Goal: Task Accomplishment & Management: Manage account settings

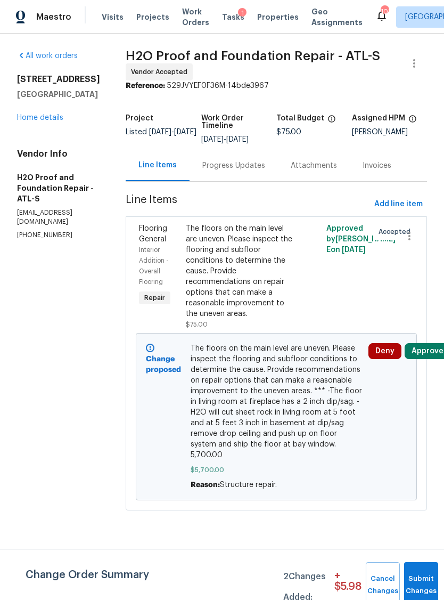
click at [421, 343] on button "Approve" at bounding box center [428, 351] width 46 height 16
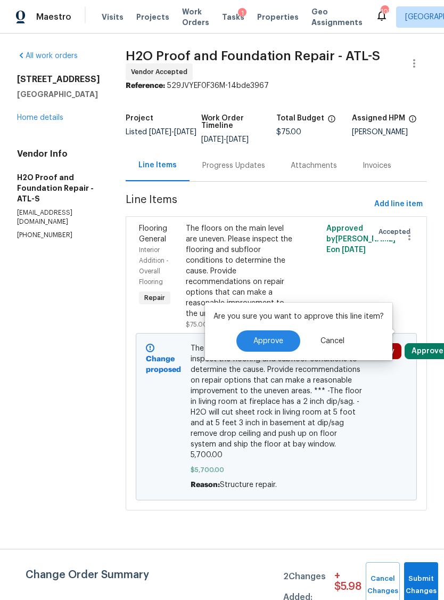
click at [269, 347] on button "Approve" at bounding box center [268, 340] width 64 height 21
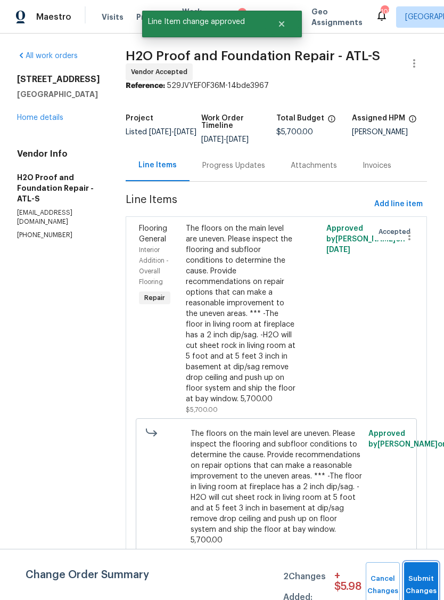
click at [419, 587] on span "Submit Changes" at bounding box center [421, 585] width 23 height 24
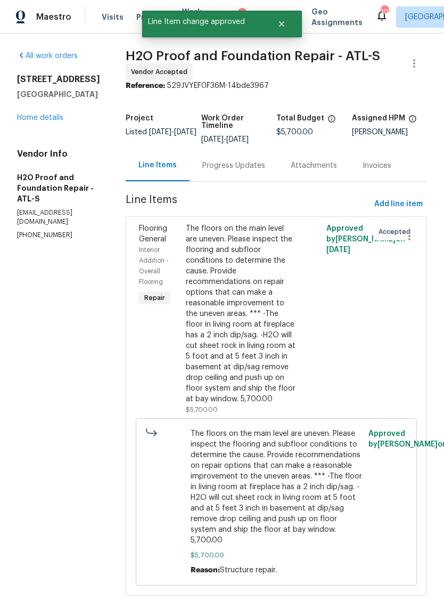
click at [202, 163] on div "Progress Updates" at bounding box center [233, 165] width 63 height 11
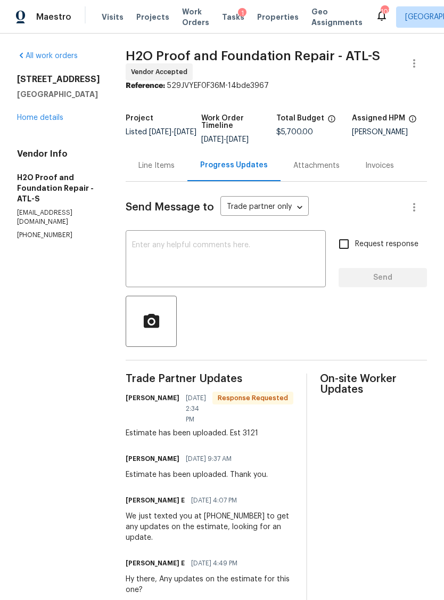
click at [193, 287] on div "x ​" at bounding box center [226, 260] width 200 height 54
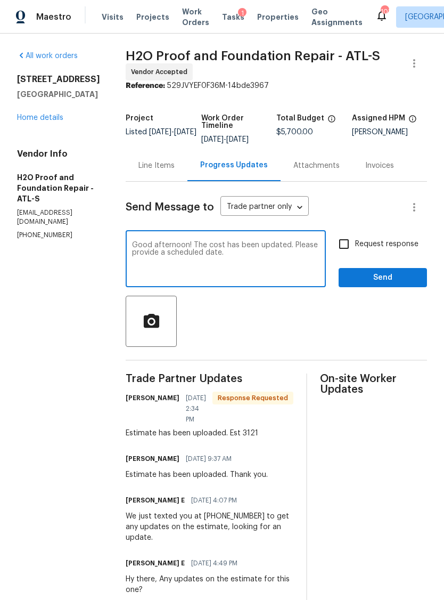
type textarea "Good afternoon! The cost has been updated. Please provide a scheduled date."
click at [353, 242] on input "Request response" at bounding box center [344, 244] width 22 height 22
checkbox input "true"
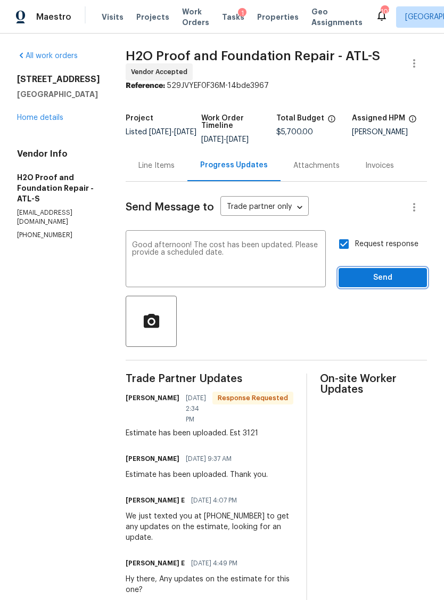
click at [391, 285] on button "Send" at bounding box center [383, 278] width 88 height 20
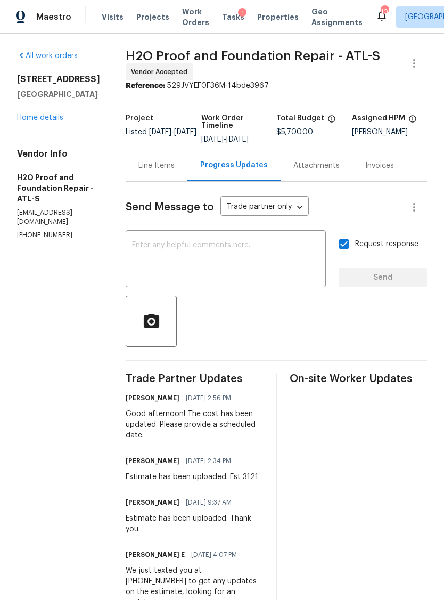
click at [138, 169] on div "Line Items" at bounding box center [156, 165] width 36 height 11
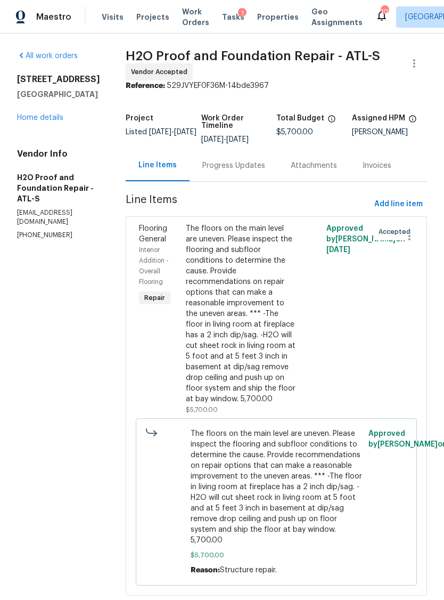
click at [19, 121] on link "Home details" at bounding box center [40, 117] width 46 height 7
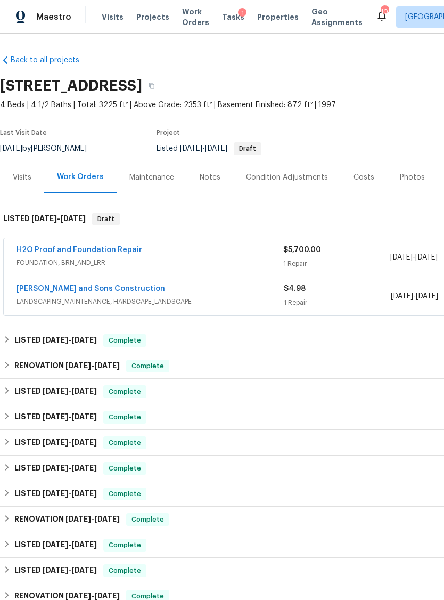
click at [39, 291] on link "[PERSON_NAME] and Sons Construction" at bounding box center [91, 288] width 149 height 7
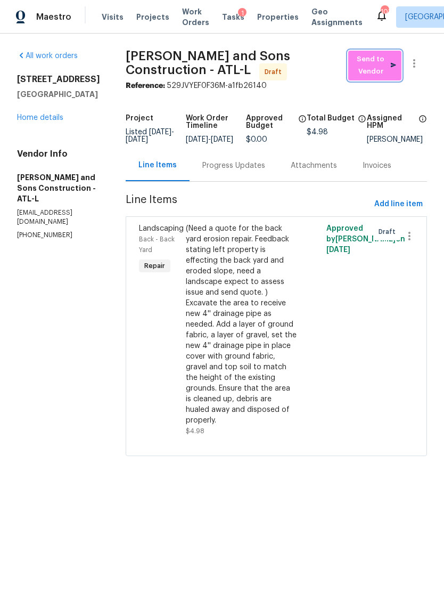
click at [367, 51] on button "Send to Vendor" at bounding box center [374, 66] width 53 height 30
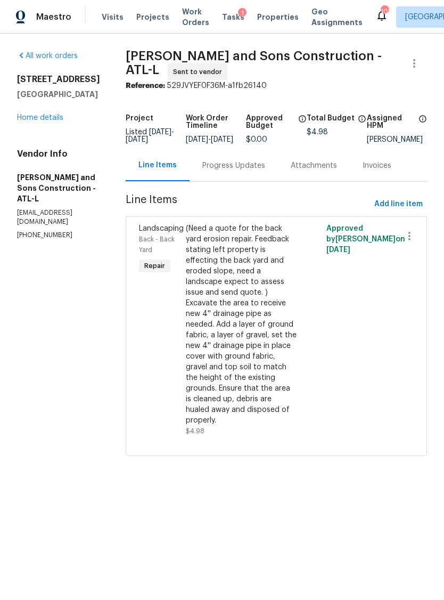
click at [29, 121] on link "Home details" at bounding box center [40, 117] width 46 height 7
